Goal: Task Accomplishment & Management: Manage account settings

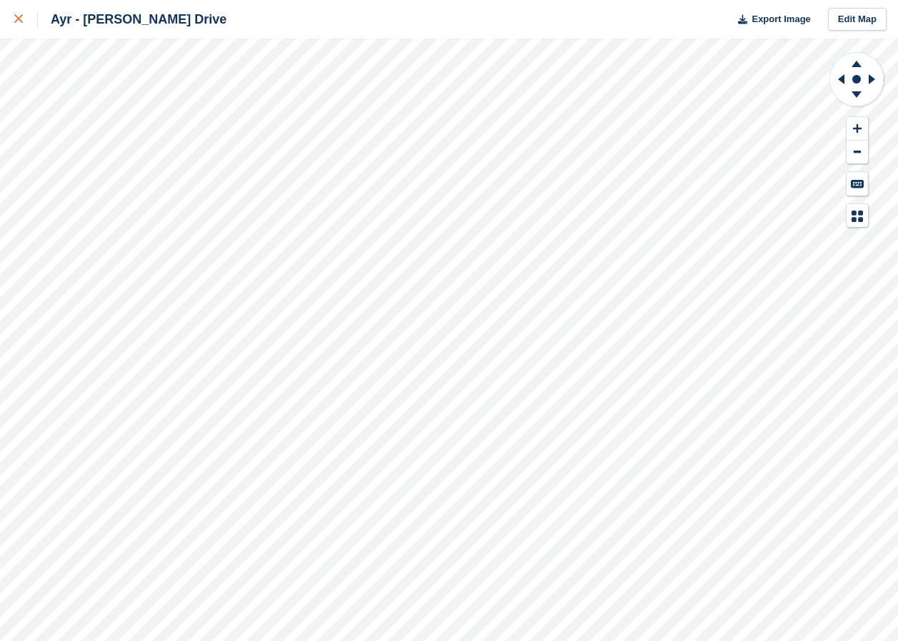
click at [18, 12] on div at bounding box center [26, 19] width 24 height 17
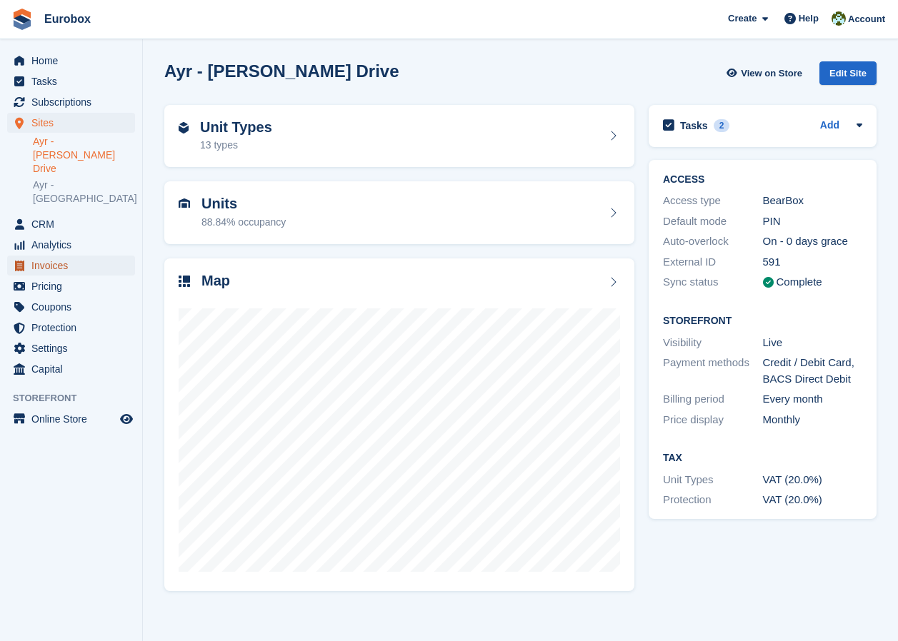
click at [63, 256] on span "Invoices" at bounding box center [74, 266] width 86 height 20
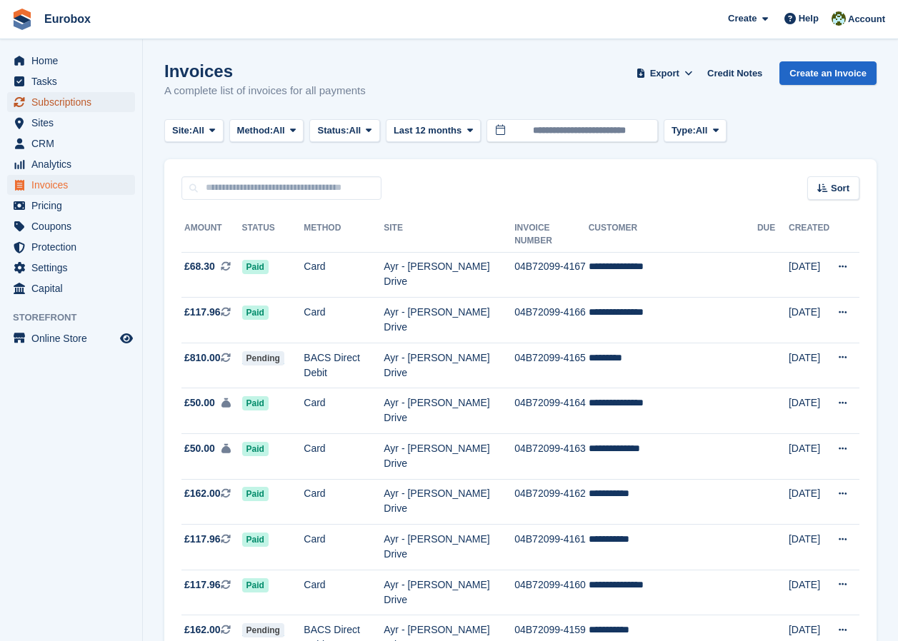
click at [49, 94] on span "Subscriptions" at bounding box center [74, 102] width 86 height 20
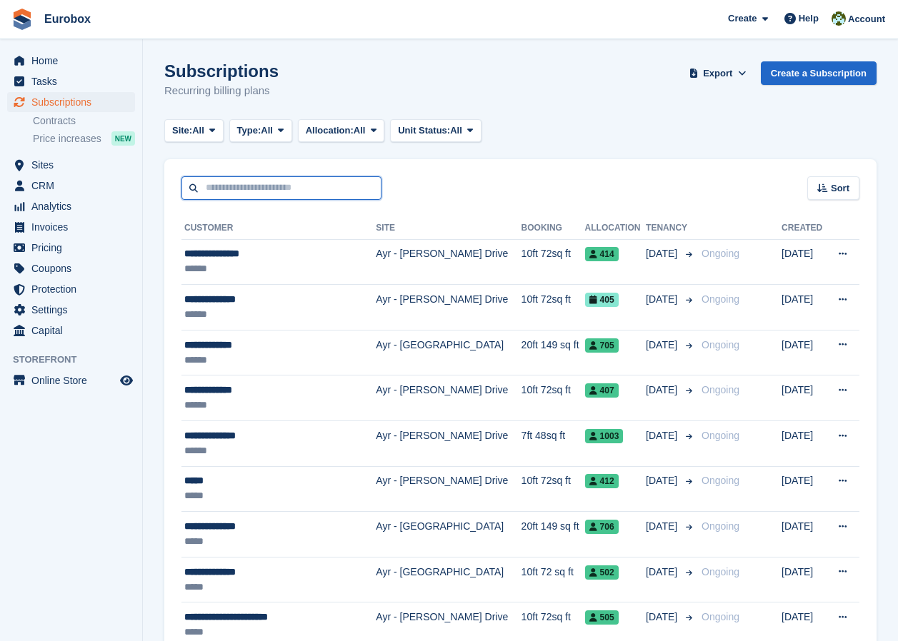
click at [237, 187] on input "text" at bounding box center [281, 188] width 200 height 24
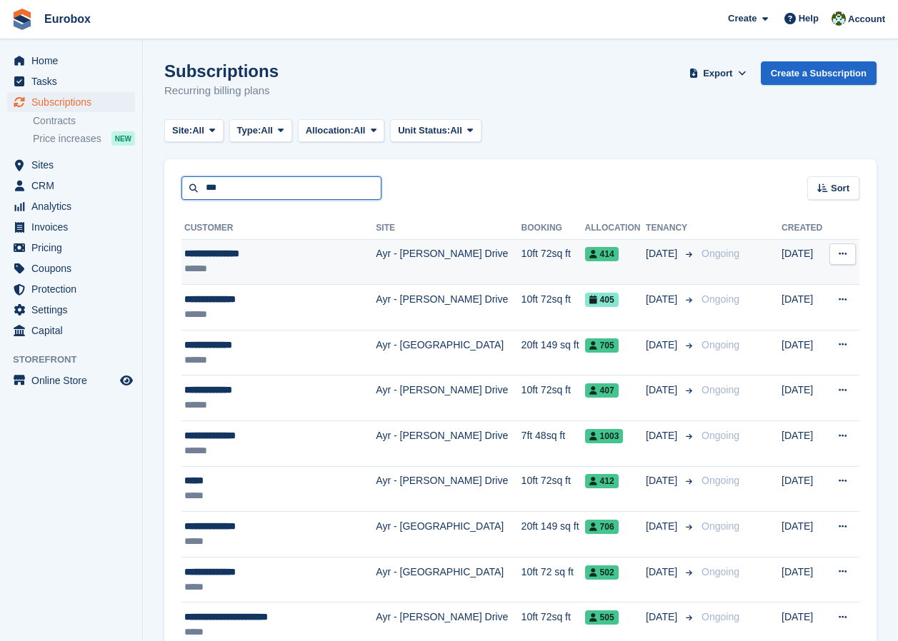
type input "******"
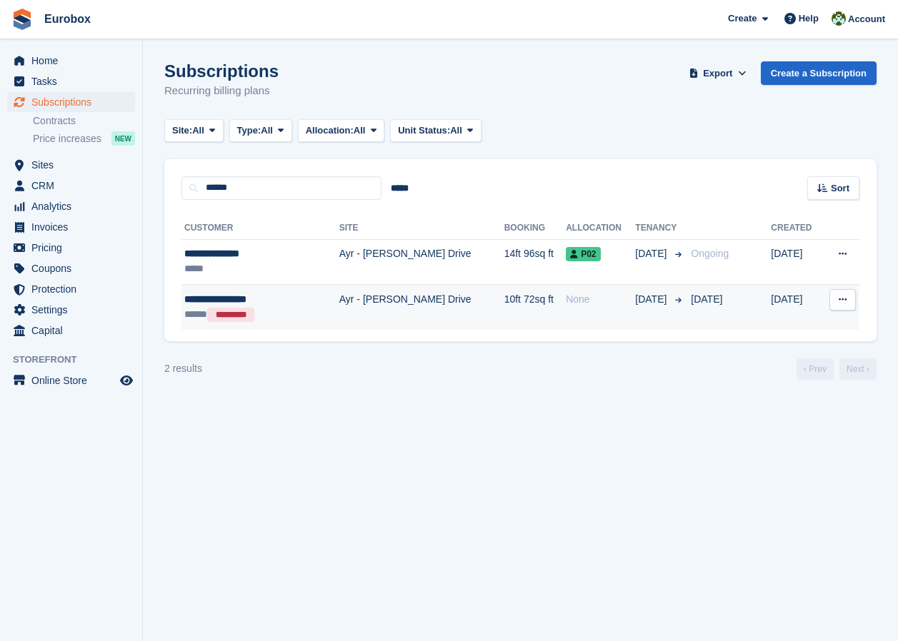
click at [351, 296] on td "Ayr - [PERSON_NAME] Drive" at bounding box center [421, 307] width 165 height 45
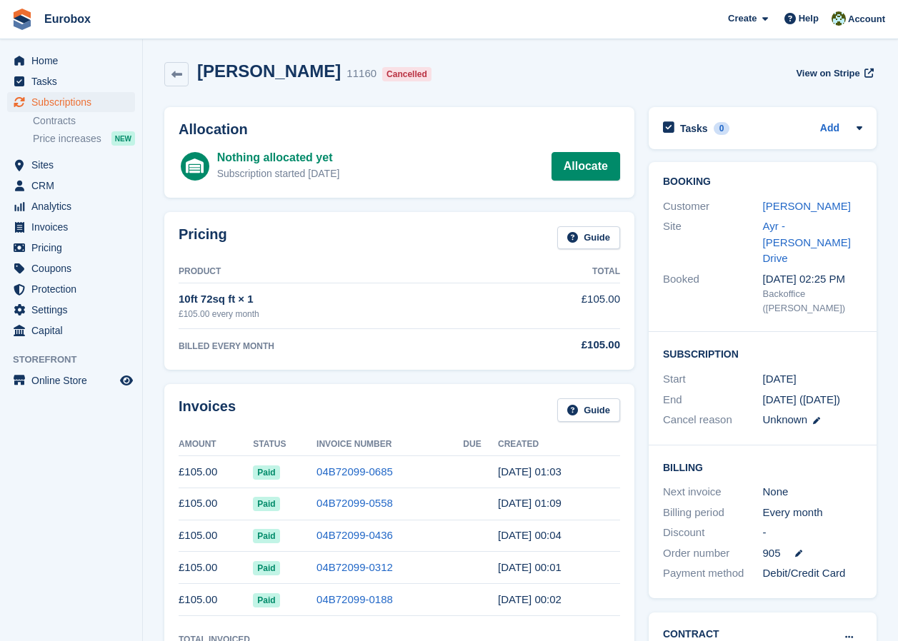
click at [371, 166] on div "Nothing allocated yet Subscription started 984 days ago Allocate" at bounding box center [418, 166] width 403 height 34
click at [775, 206] on link "[PERSON_NAME]" at bounding box center [807, 206] width 88 height 12
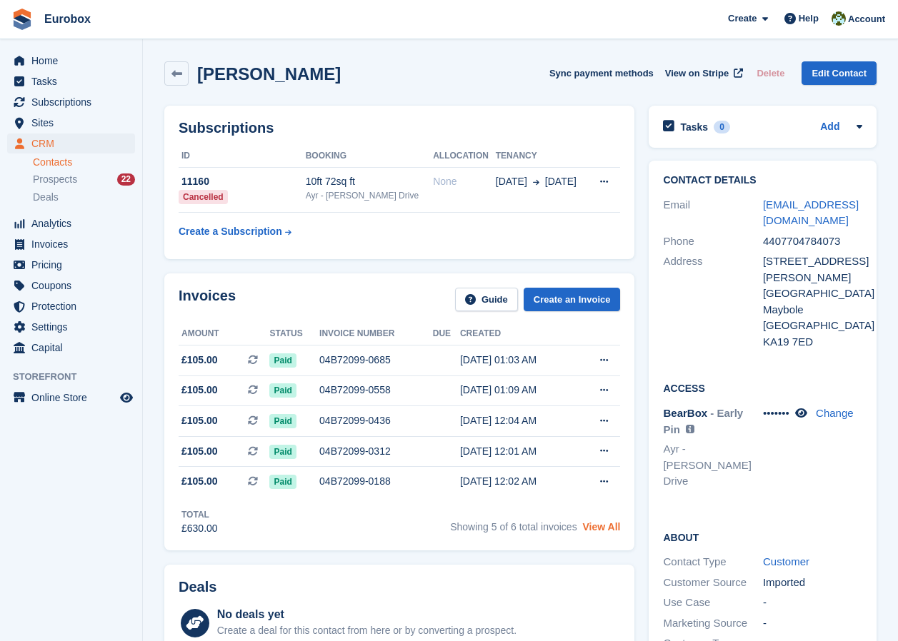
click at [601, 525] on link "View All" at bounding box center [602, 526] width 38 height 11
click at [85, 102] on span "Subscriptions" at bounding box center [74, 102] width 86 height 20
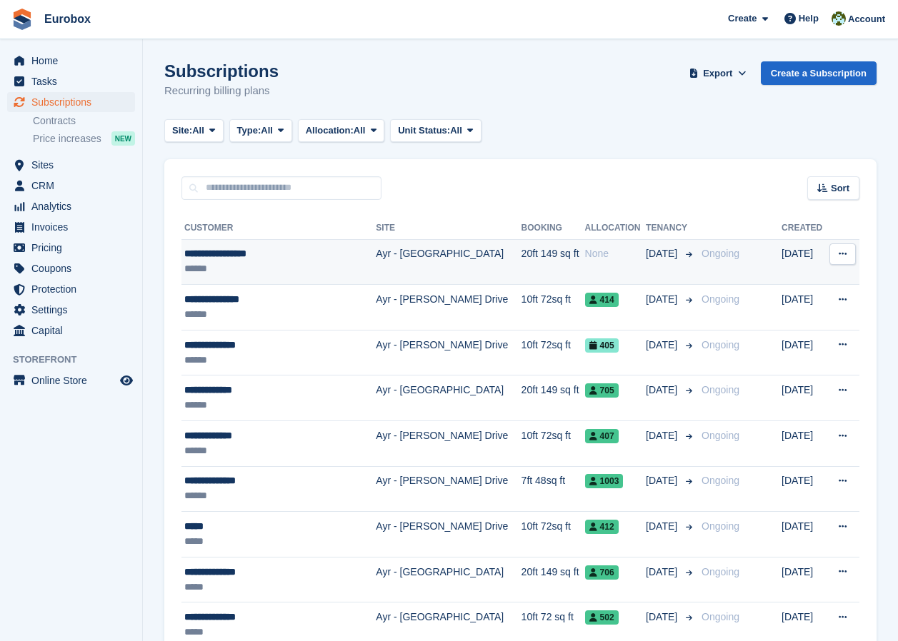
click at [395, 253] on td "Ayr - [GEOGRAPHIC_DATA]" at bounding box center [448, 262] width 145 height 46
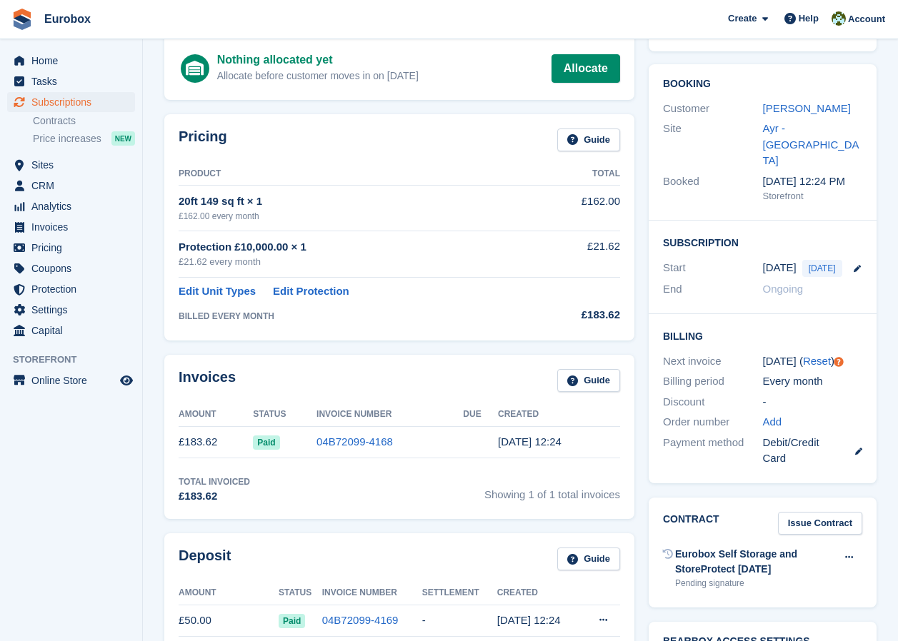
scroll to position [71, 0]
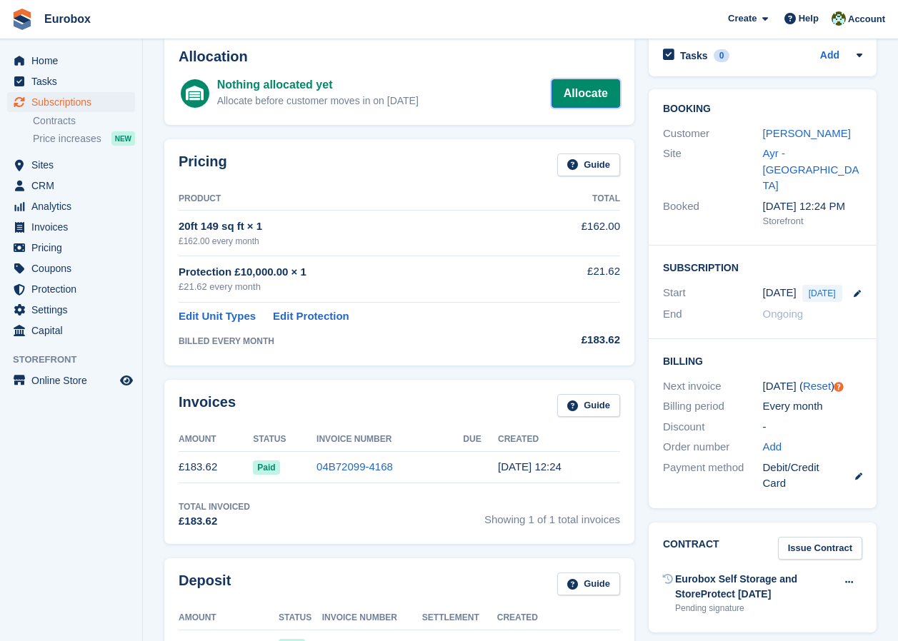
click at [568, 90] on link "Allocate" at bounding box center [585, 93] width 69 height 29
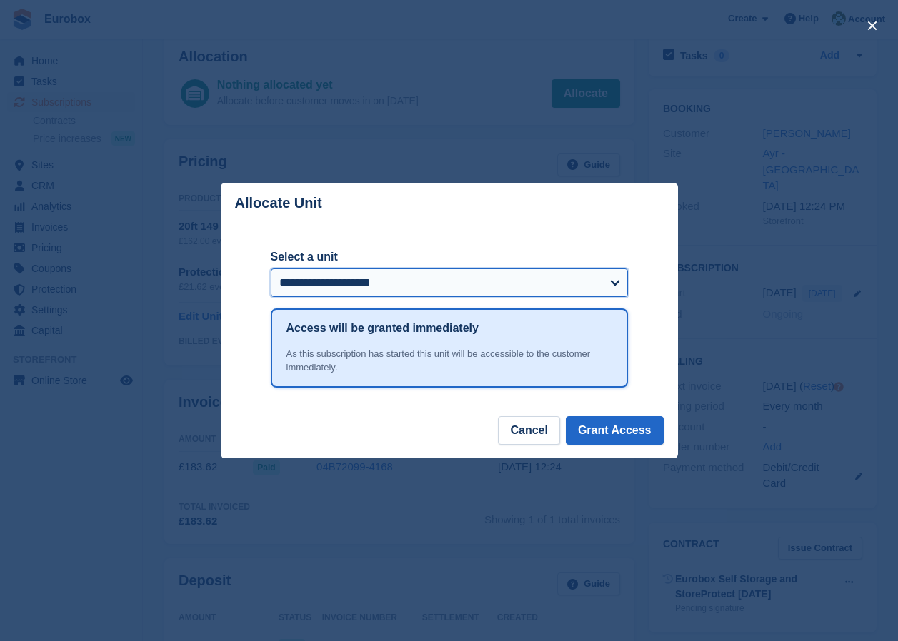
click at [516, 282] on select "**********" at bounding box center [449, 282] width 357 height 29
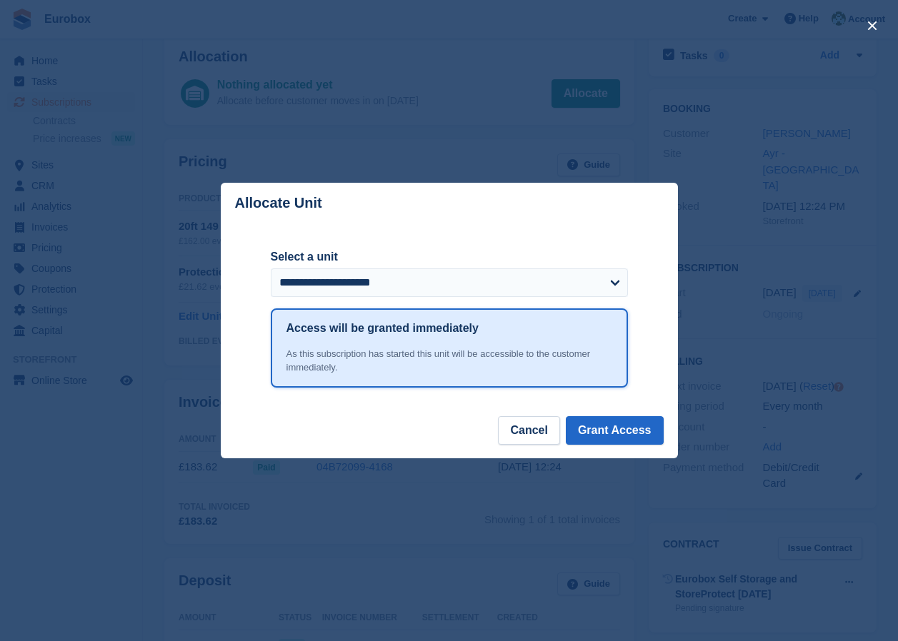
click at [527, 141] on div "close" at bounding box center [449, 320] width 898 height 641
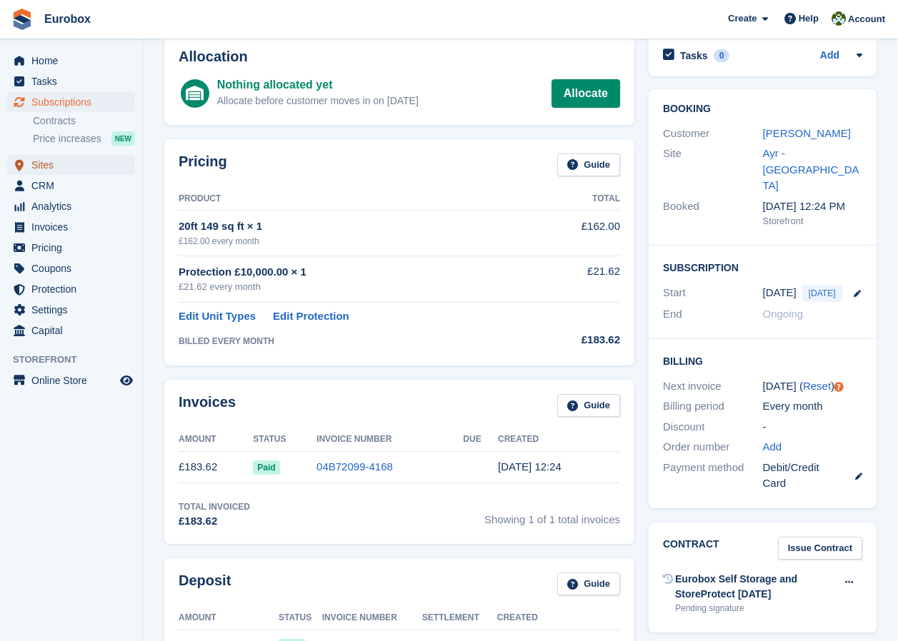
click at [50, 166] on span "Sites" at bounding box center [74, 165] width 86 height 20
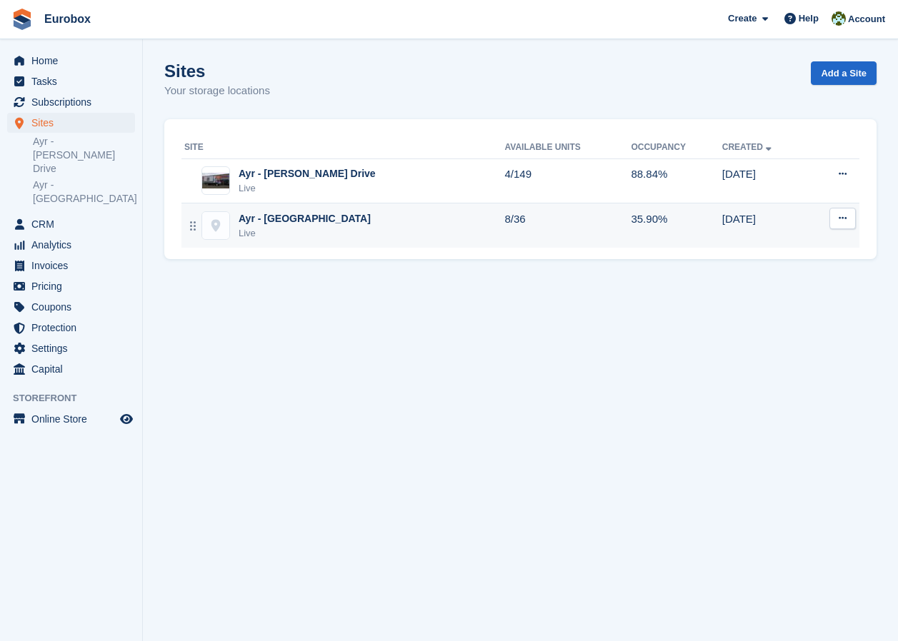
click at [266, 221] on div "Ayr - [GEOGRAPHIC_DATA]" at bounding box center [305, 218] width 132 height 15
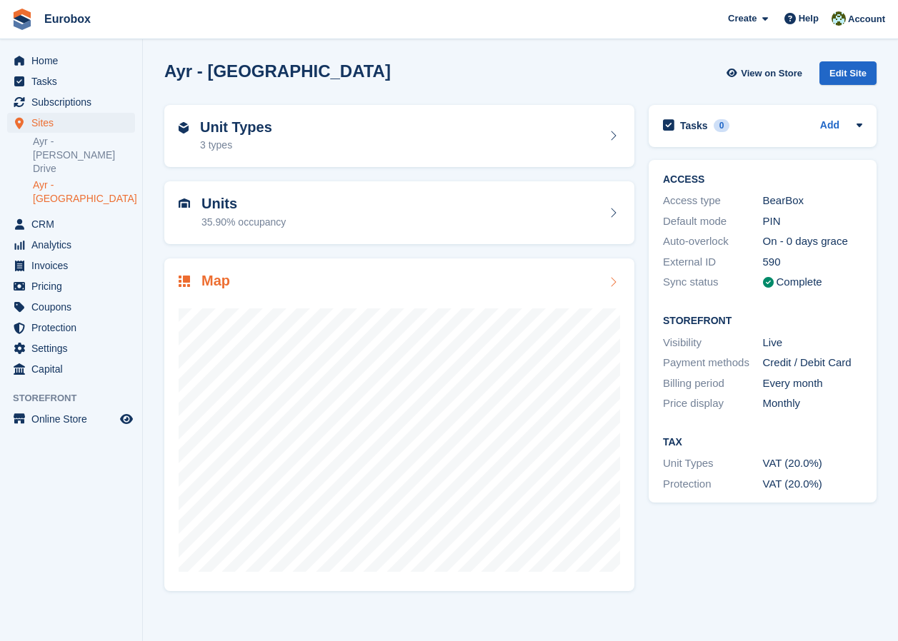
click at [606, 281] on icon at bounding box center [613, 281] width 14 height 11
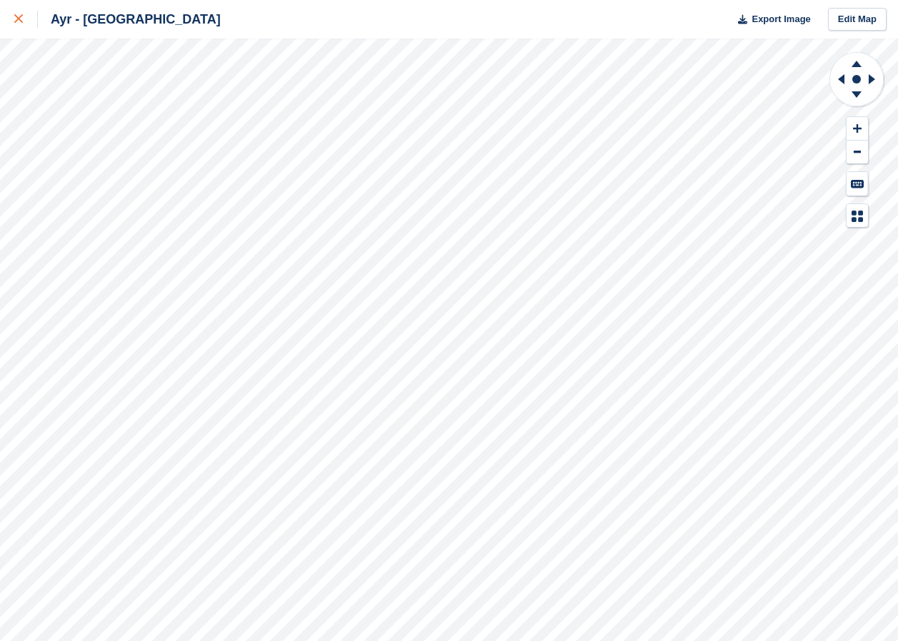
click at [22, 19] on icon at bounding box center [18, 18] width 9 height 9
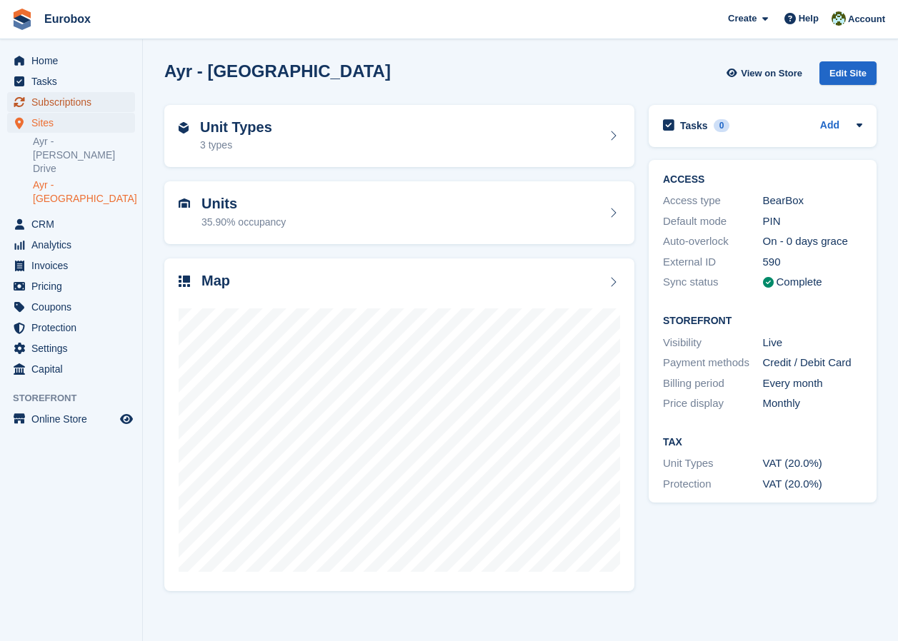
click at [65, 96] on span "Subscriptions" at bounding box center [74, 102] width 86 height 20
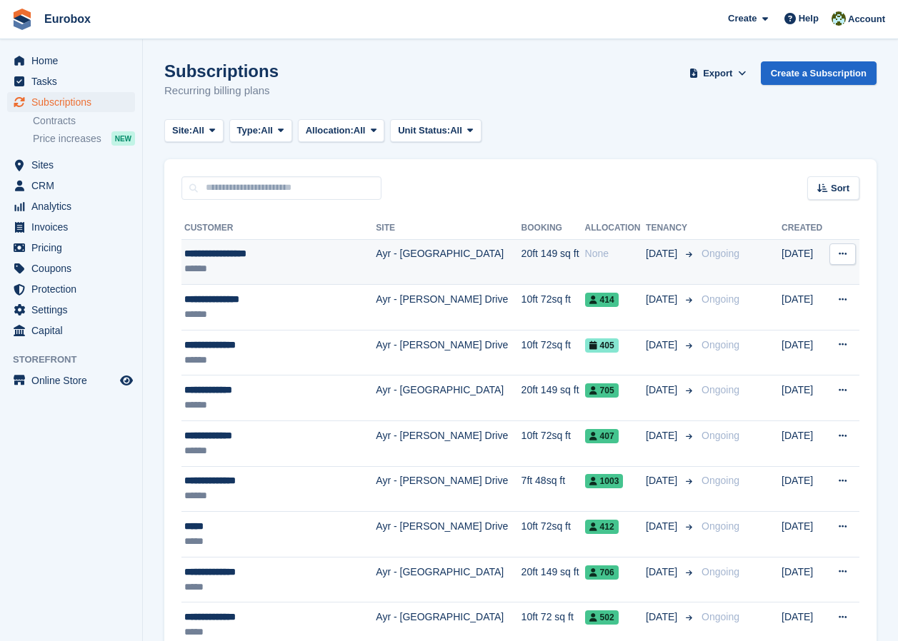
click at [430, 256] on td "Ayr - [GEOGRAPHIC_DATA]" at bounding box center [448, 262] width 145 height 46
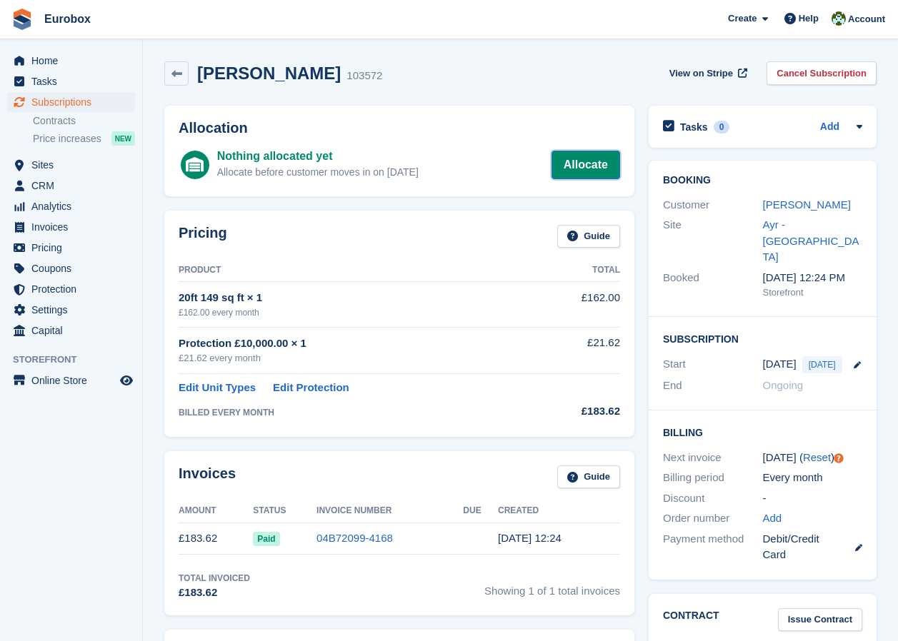
drag, startPoint x: 0, startPoint y: 0, endPoint x: 583, endPoint y: 170, distance: 607.0
click at [583, 170] on link "Allocate" at bounding box center [585, 165] width 69 height 29
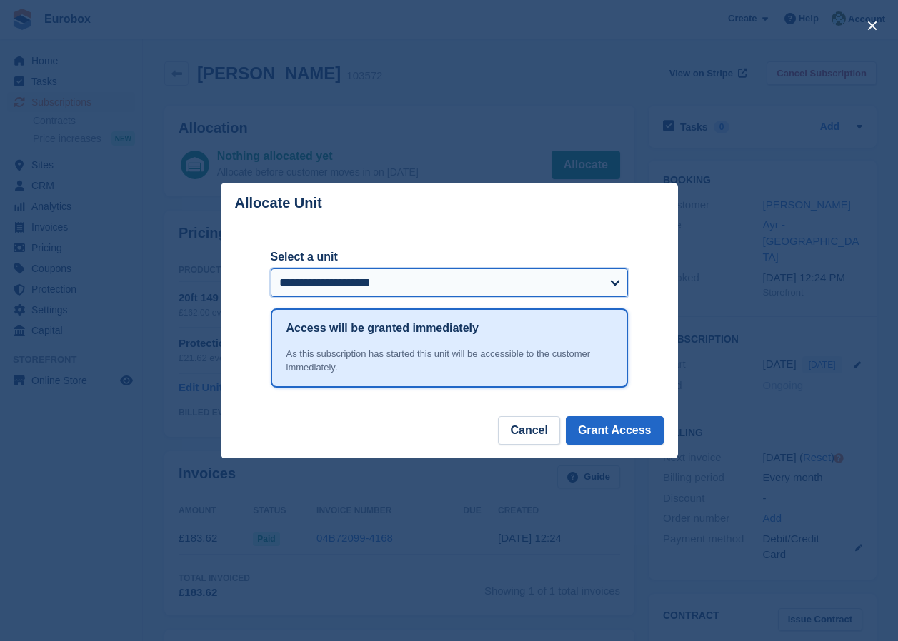
click at [493, 281] on select "**********" at bounding box center [449, 282] width 357 height 29
select select "******"
click at [271, 269] on select "**********" at bounding box center [449, 282] width 357 height 29
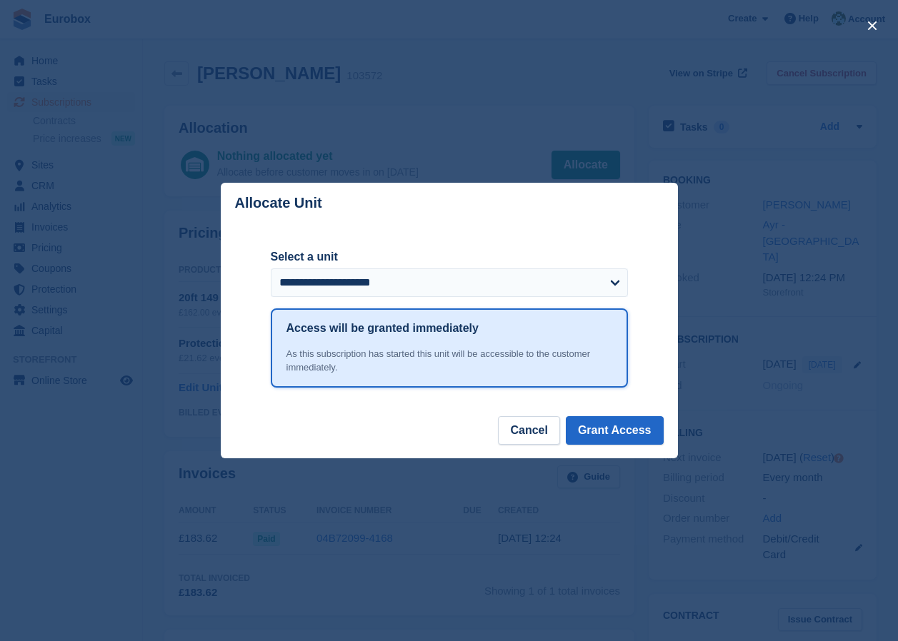
click at [736, 351] on div "close" at bounding box center [449, 320] width 898 height 641
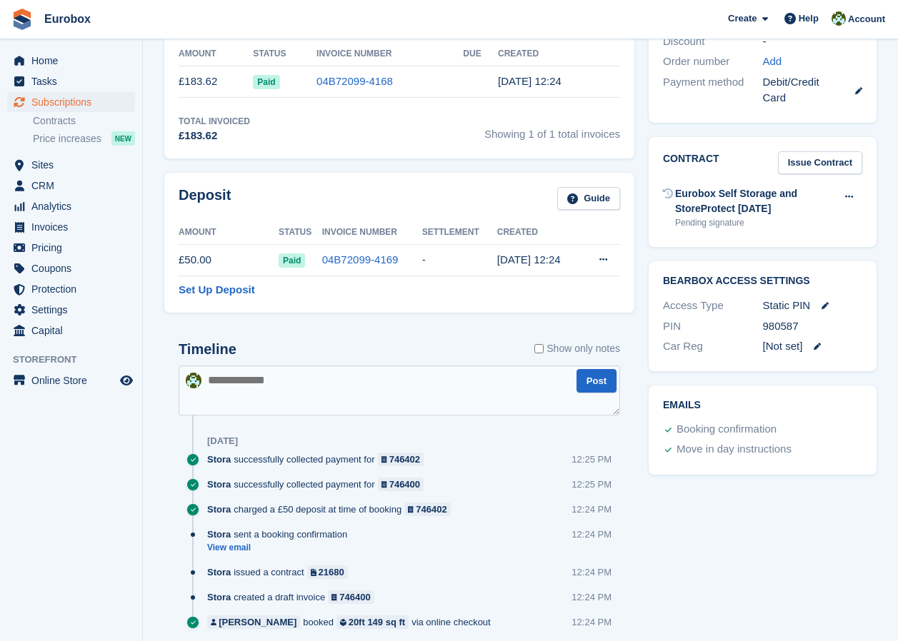
scroll to position [500, 0]
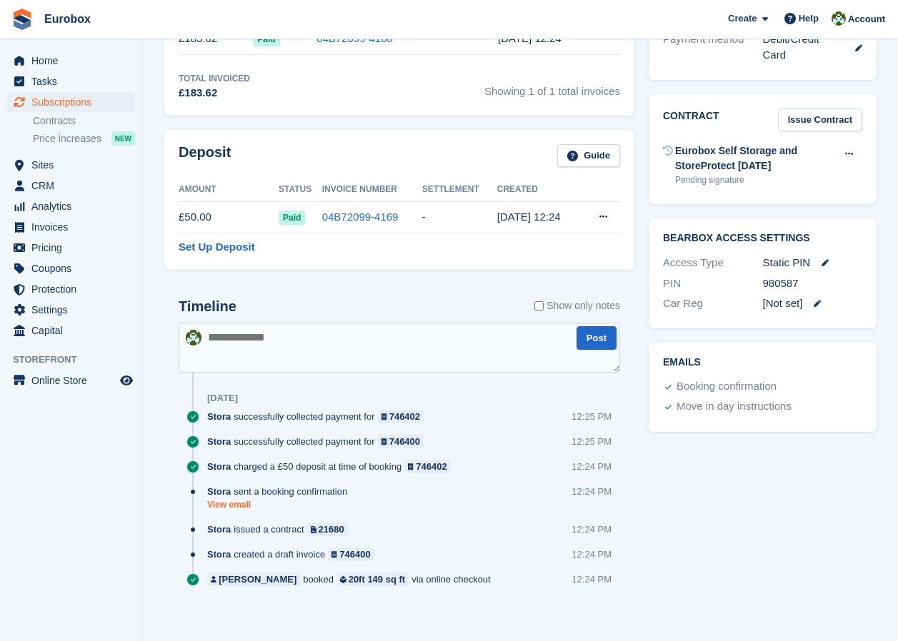
click at [238, 507] on link "View email" at bounding box center [280, 505] width 147 height 12
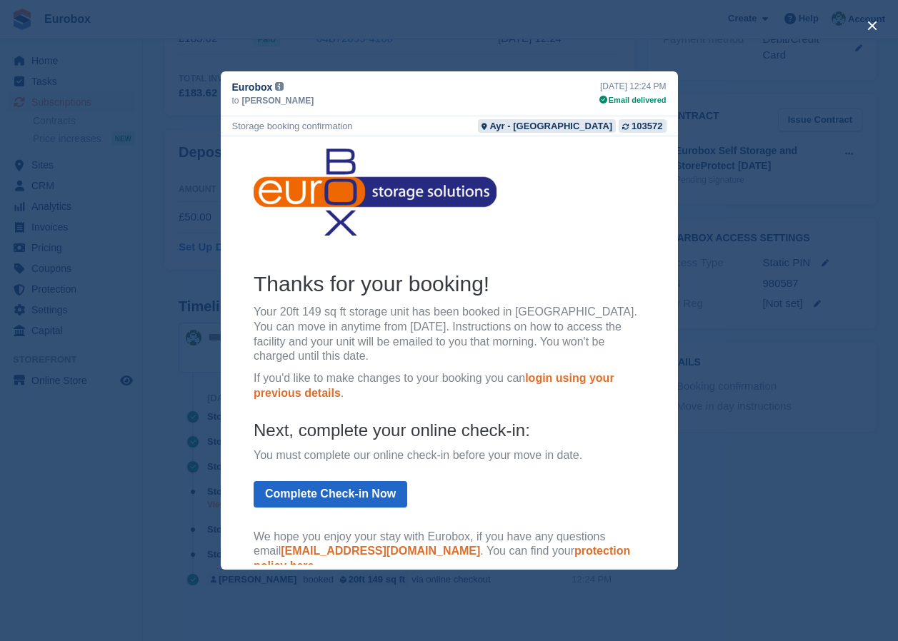
scroll to position [0, 0]
click at [874, 21] on button "close" at bounding box center [871, 25] width 23 height 23
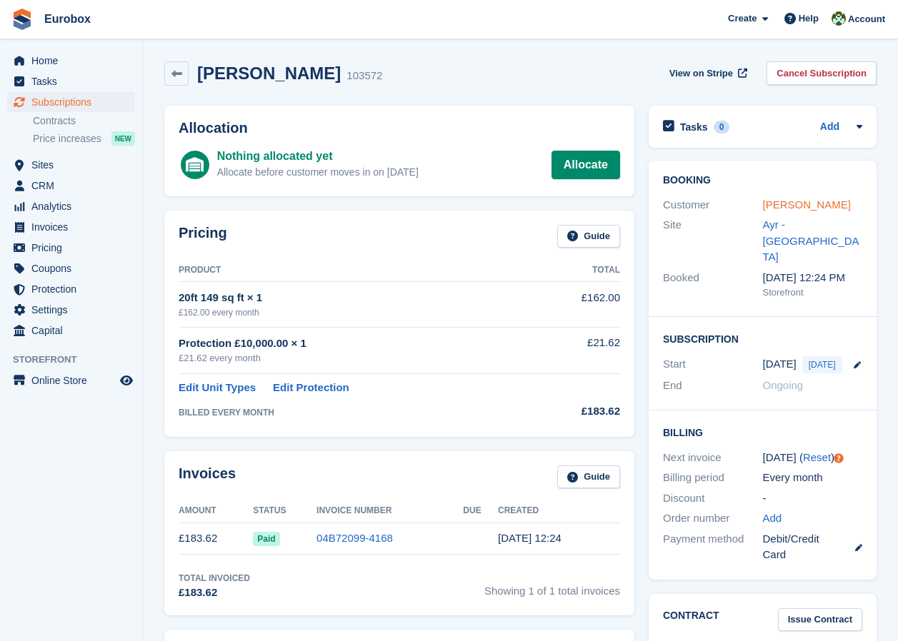
click at [829, 206] on link "[PERSON_NAME]" at bounding box center [807, 205] width 88 height 12
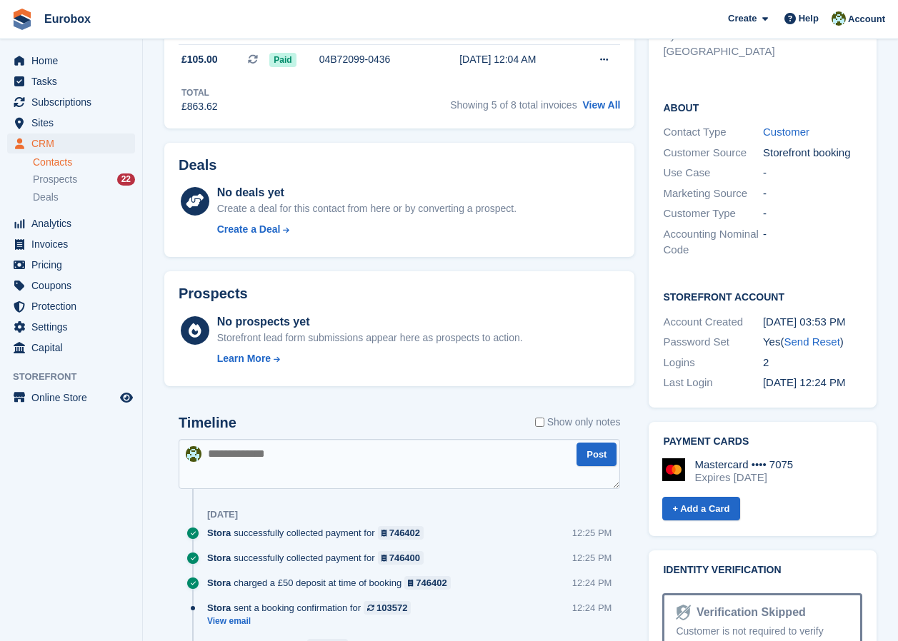
scroll to position [500, 0]
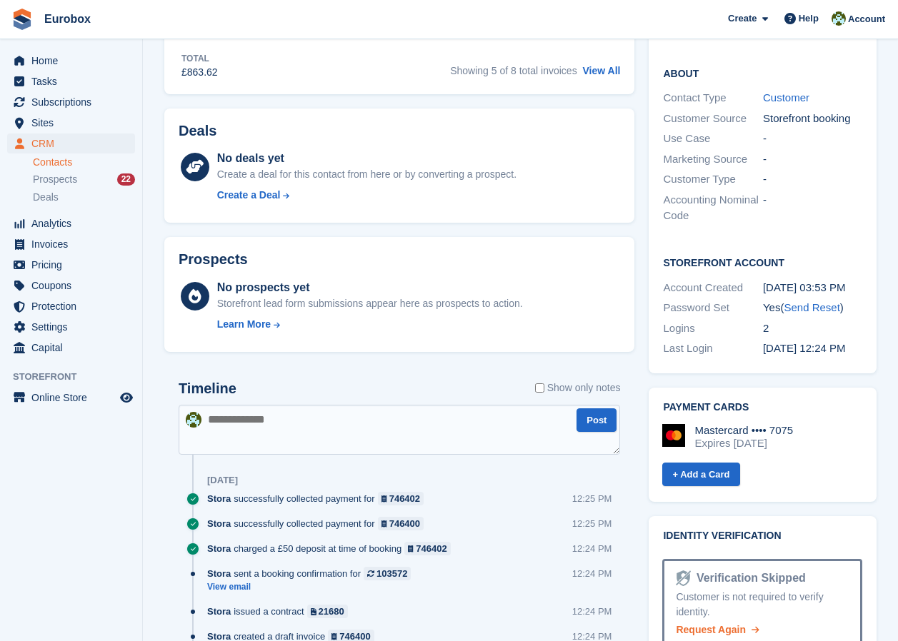
click at [728, 624] on span "Request Again" at bounding box center [711, 629] width 70 height 11
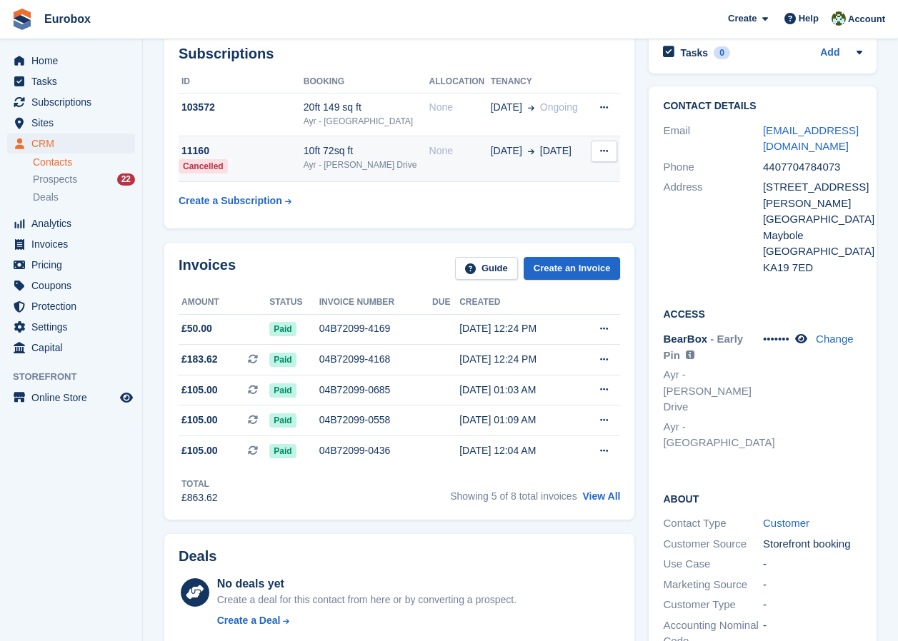
scroll to position [0, 0]
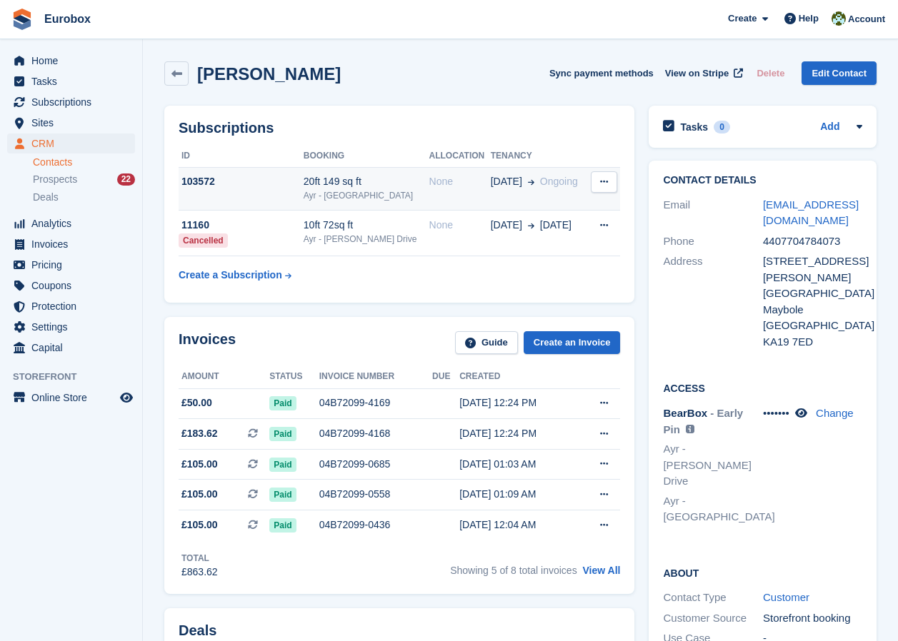
click at [353, 196] on div "Ayr - [GEOGRAPHIC_DATA]" at bounding box center [366, 195] width 126 height 13
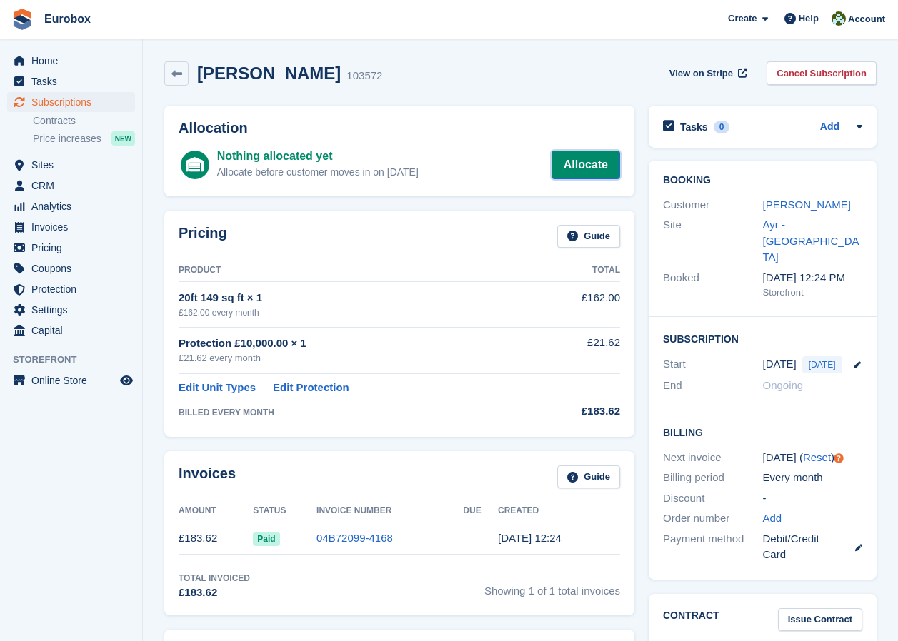
click at [570, 161] on link "Allocate" at bounding box center [585, 165] width 69 height 29
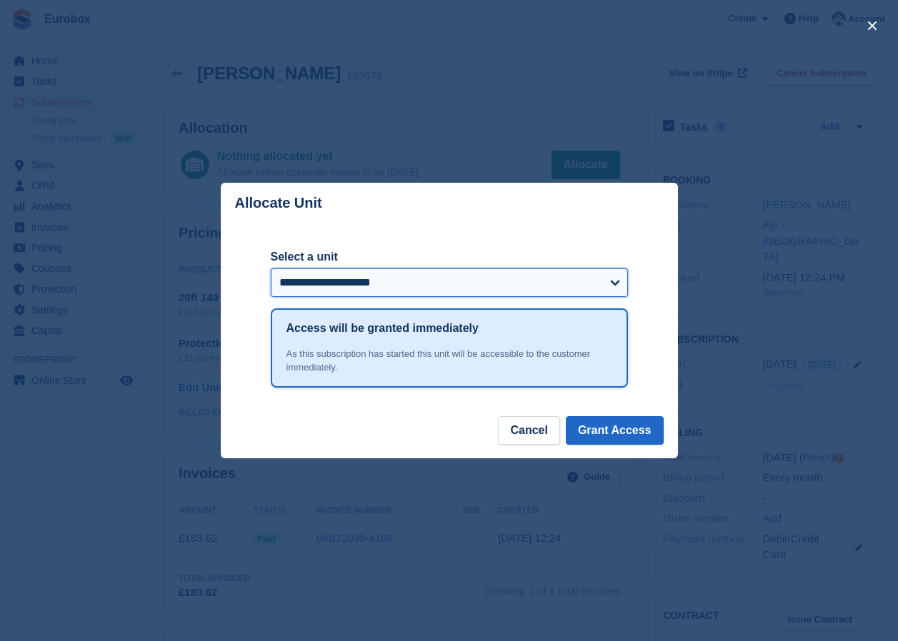
click at [438, 281] on select "**********" at bounding box center [449, 282] width 357 height 29
select select "******"
click at [271, 269] on select "**********" at bounding box center [449, 282] width 357 height 29
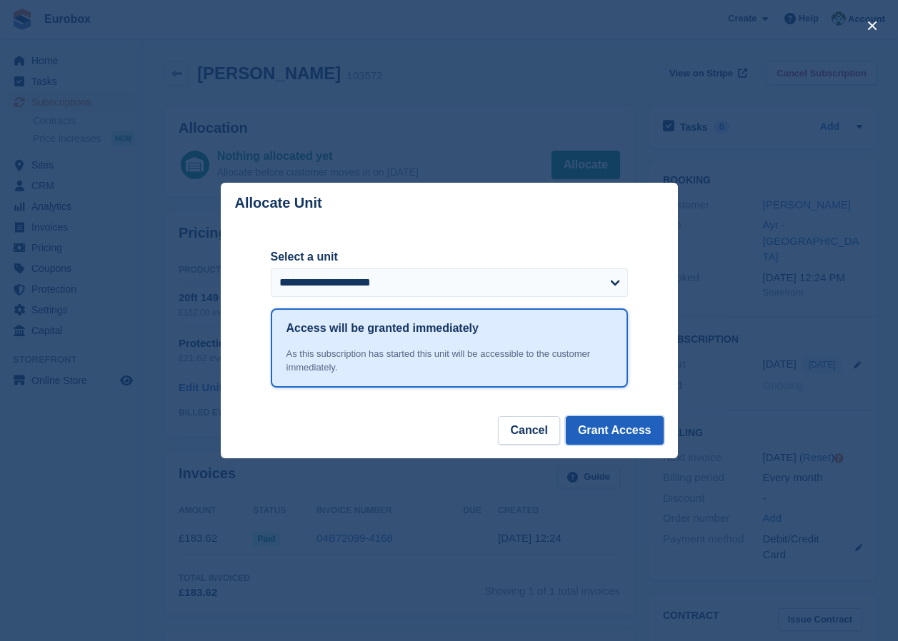
click at [603, 428] on button "Grant Access" at bounding box center [615, 430] width 98 height 29
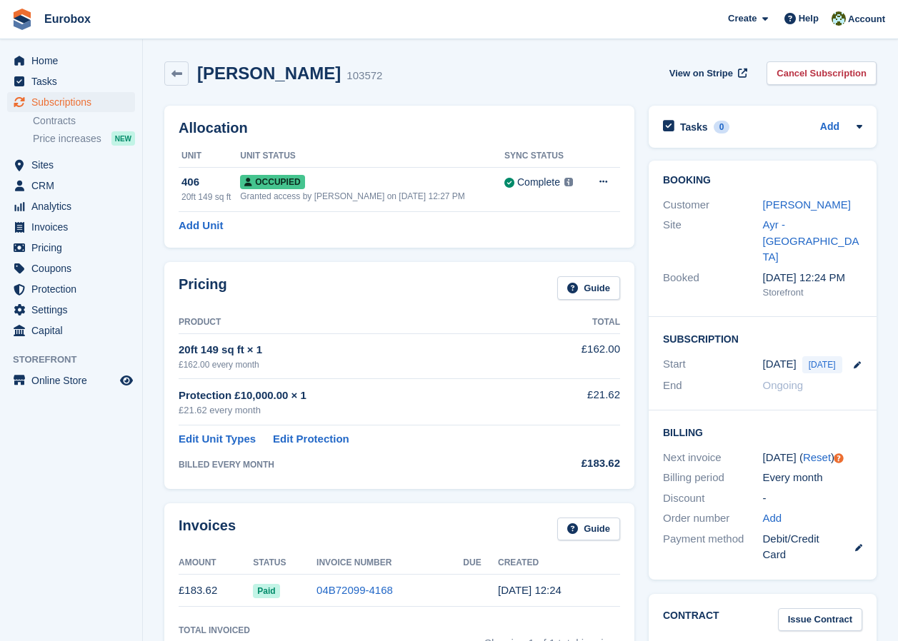
click at [631, 549] on div "Invoices Guide Amount Status Invoice Number Due Created £183.62 Paid 04B72099-4…" at bounding box center [399, 585] width 470 height 164
